Goal: Check status: Check status

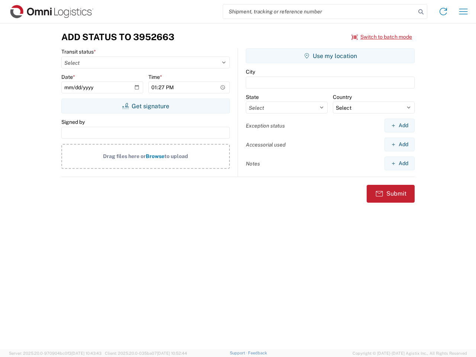
click at [319, 12] on input "search" at bounding box center [319, 11] width 192 height 14
click at [421, 12] on icon at bounding box center [420, 12] width 10 height 10
click at [443, 12] on icon at bounding box center [443, 12] width 12 height 12
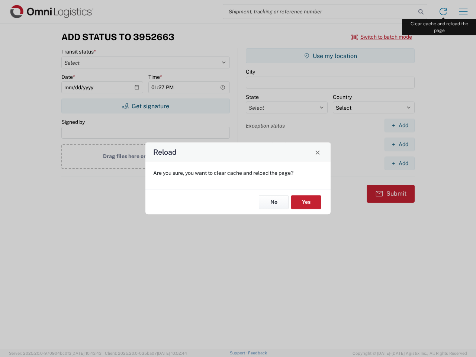
click at [463, 12] on div "Reload Are you sure, you want to clear cache and reload the page? No Yes" at bounding box center [238, 178] width 476 height 357
click at [382, 37] on div "Reload Are you sure, you want to clear cache and reload the page? No Yes" at bounding box center [238, 178] width 476 height 357
click at [145, 106] on div "Reload Are you sure, you want to clear cache and reload the page? No Yes" at bounding box center [238, 178] width 476 height 357
click at [330, 56] on div "Reload Are you sure, you want to clear cache and reload the page? No Yes" at bounding box center [238, 178] width 476 height 357
click at [399, 125] on div "Reload Are you sure, you want to clear cache and reload the page? No Yes" at bounding box center [238, 178] width 476 height 357
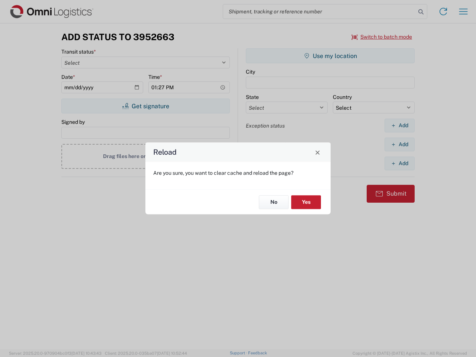
click at [399, 144] on div "Reload Are you sure, you want to clear cache and reload the page? No Yes" at bounding box center [238, 178] width 476 height 357
click at [399, 163] on div "Reload Are you sure, you want to clear cache and reload the page? No Yes" at bounding box center [238, 178] width 476 height 357
